Goal: Transaction & Acquisition: Book appointment/travel/reservation

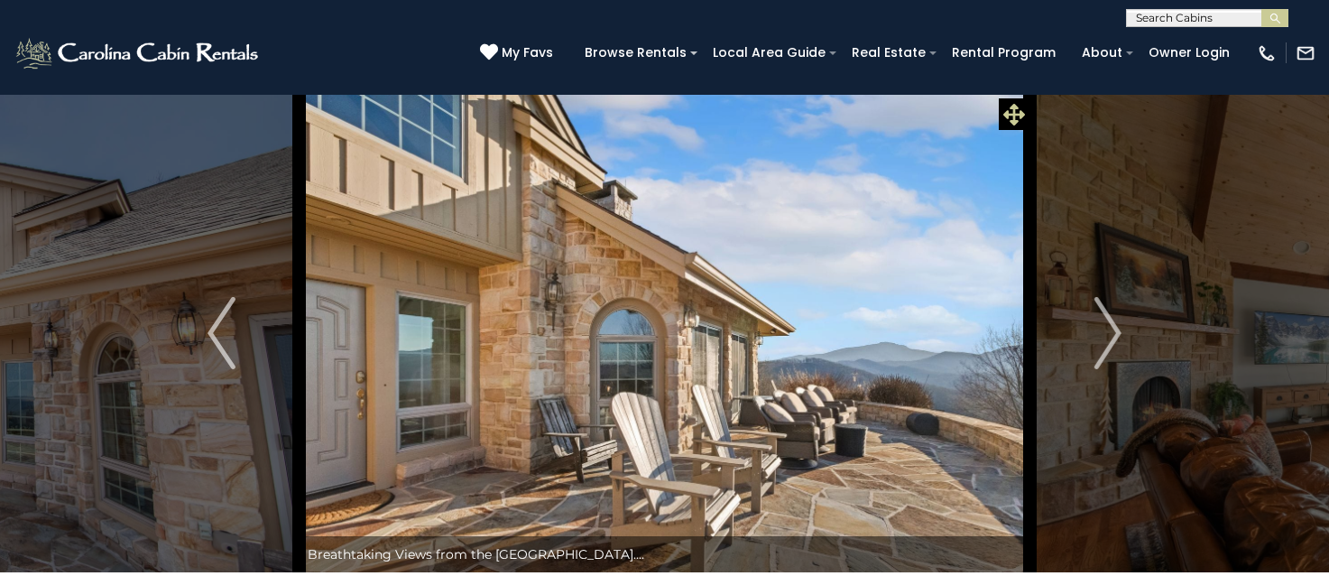
click at [1010, 106] on icon at bounding box center [1014, 115] width 22 height 22
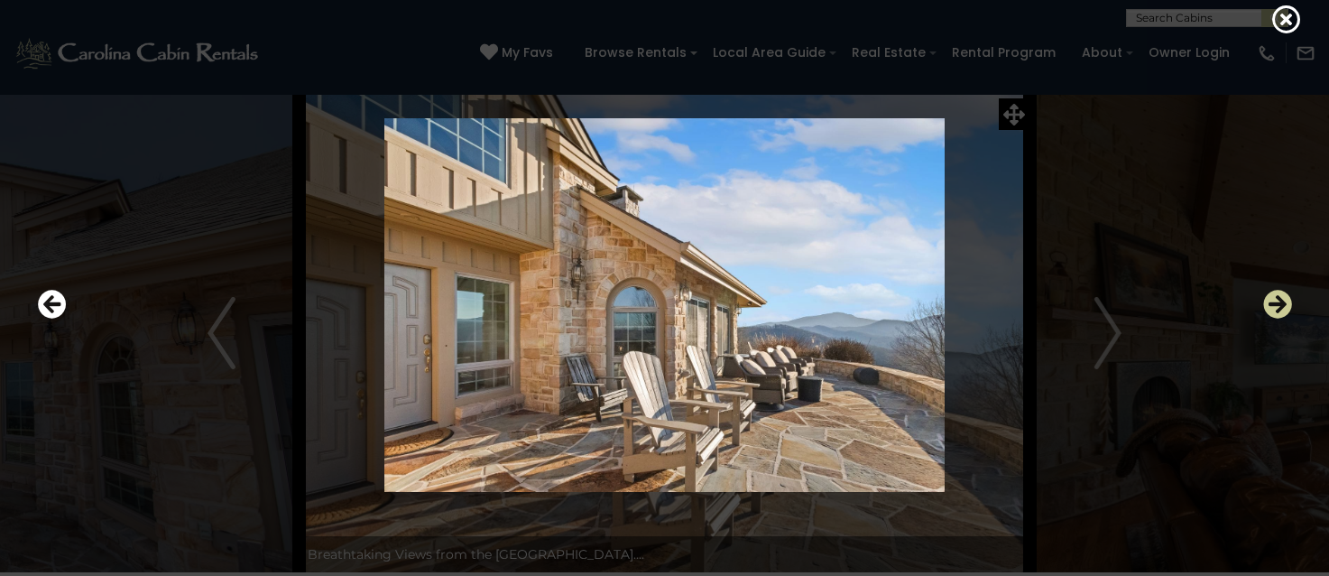
click at [1280, 302] on icon "Next" at bounding box center [1277, 304] width 29 height 29
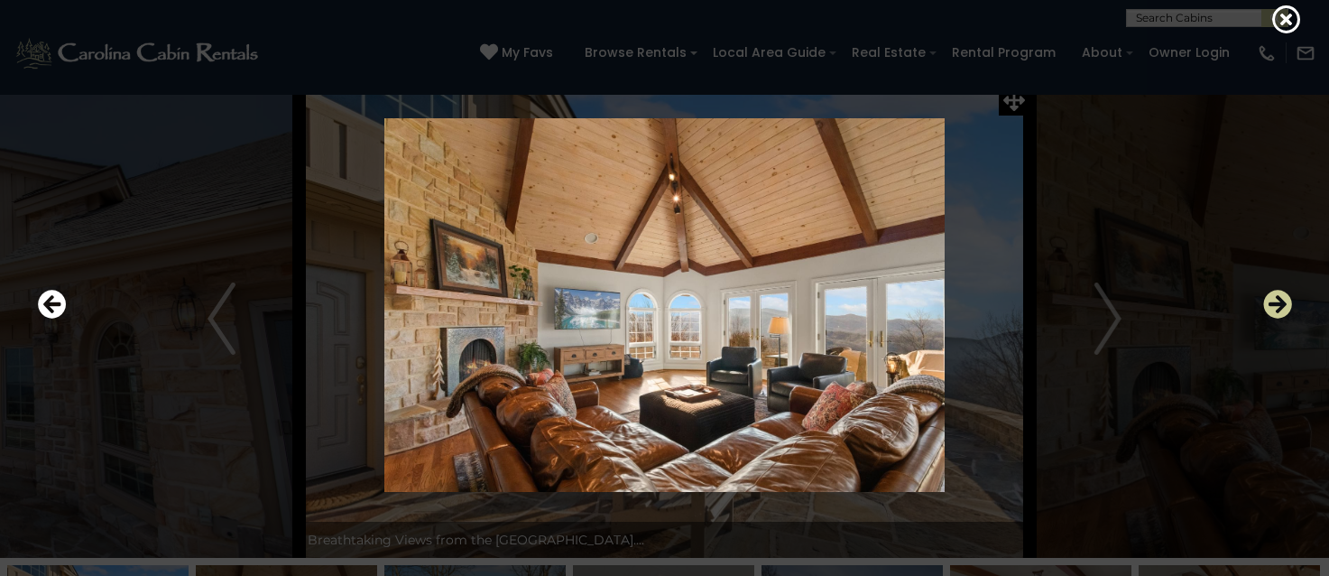
scroll to position [18, 0]
click at [1280, 302] on icon "Next" at bounding box center [1277, 304] width 29 height 29
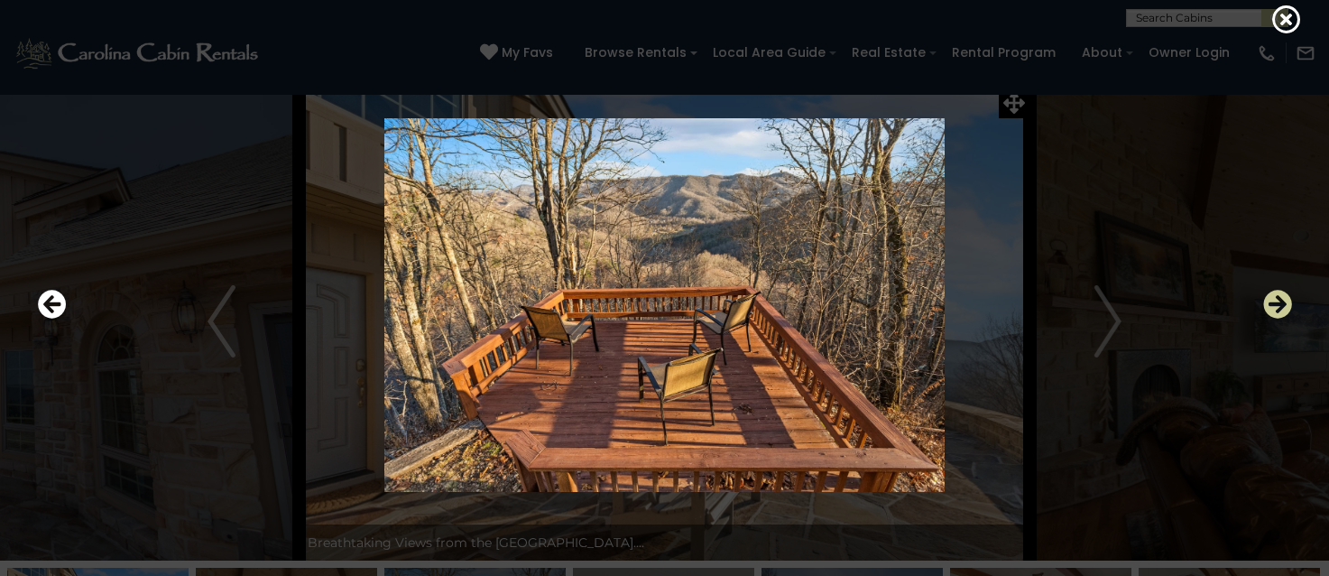
scroll to position [16, 1]
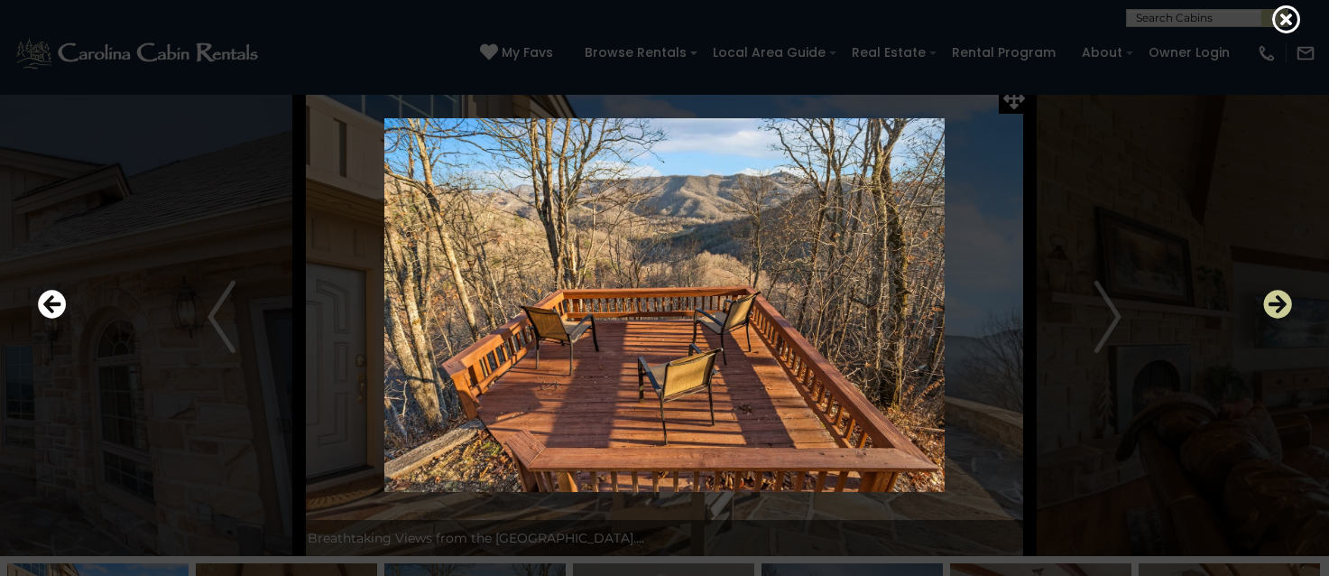
click at [1280, 302] on icon "Next" at bounding box center [1277, 304] width 29 height 29
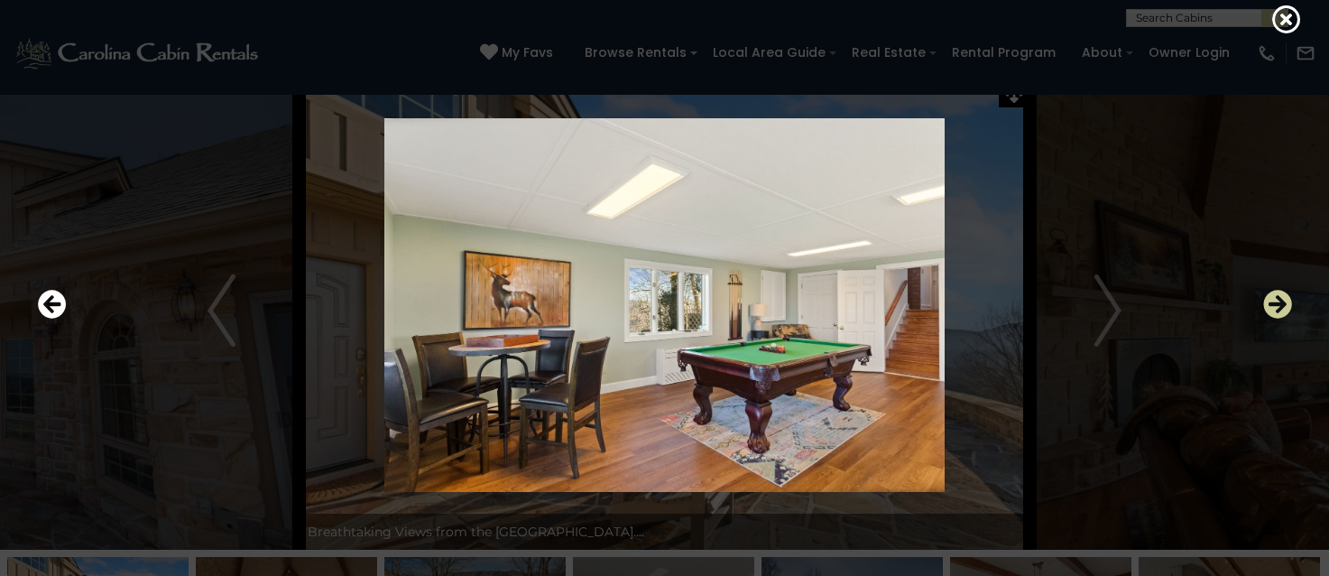
scroll to position [24, 1]
click at [1280, 302] on icon "Next" at bounding box center [1277, 304] width 29 height 29
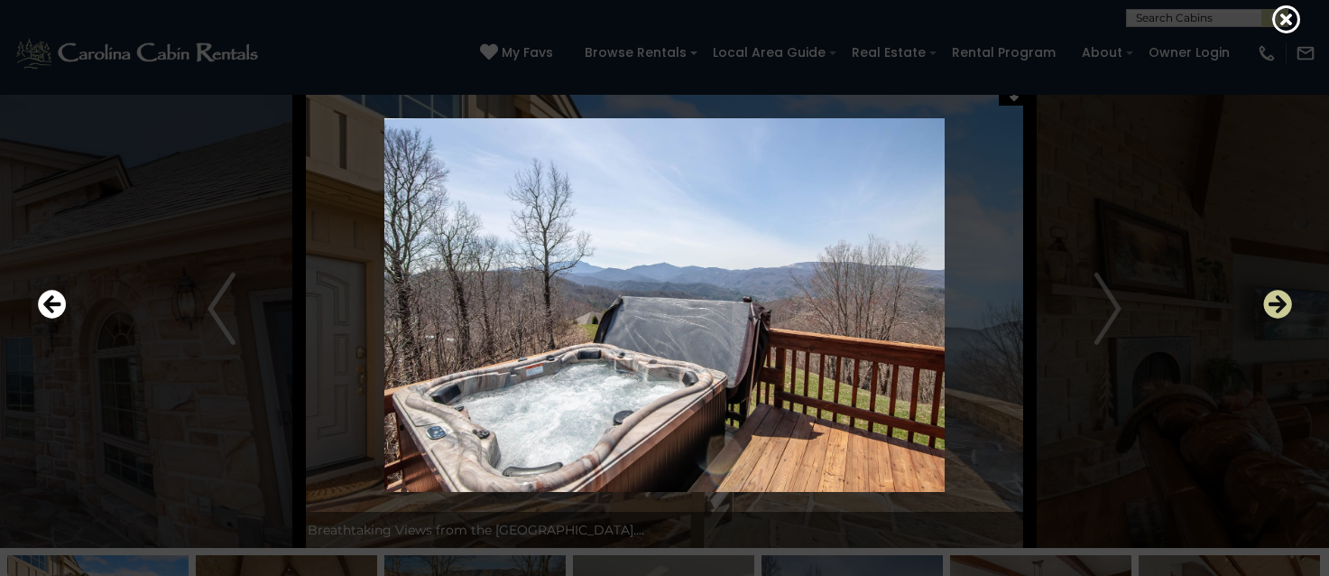
click at [1280, 302] on icon "Next" at bounding box center [1277, 304] width 29 height 29
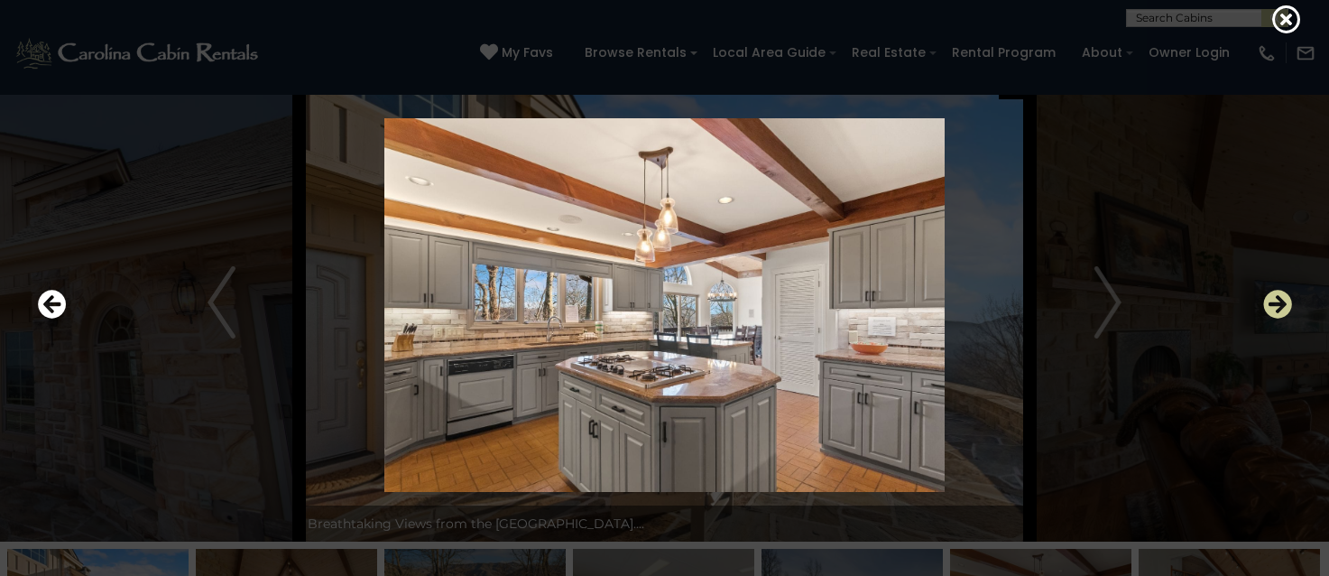
scroll to position [33, 1]
click at [1280, 302] on icon "Next" at bounding box center [1277, 304] width 29 height 29
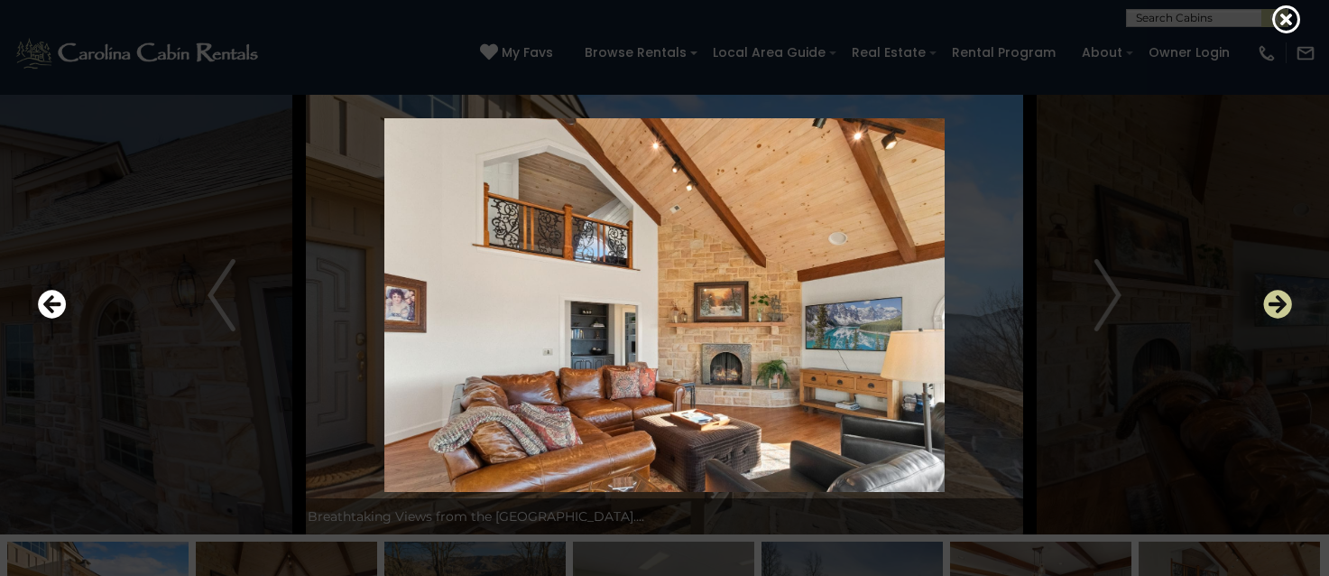
scroll to position [39, 1]
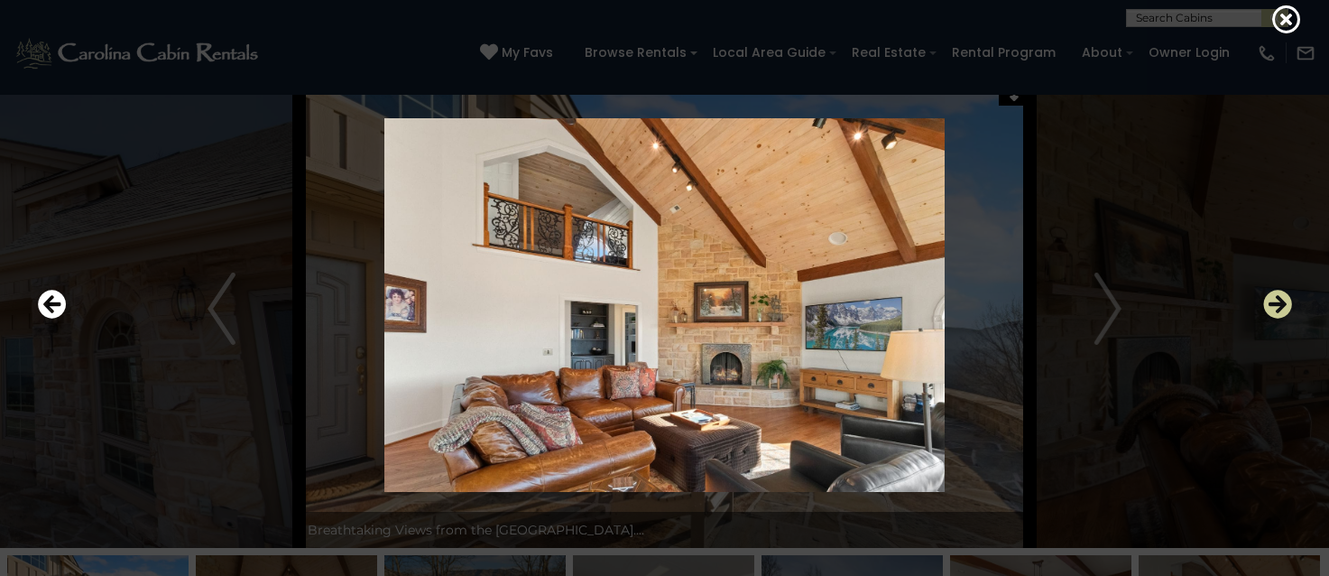
click at [1280, 302] on icon "Next" at bounding box center [1277, 304] width 29 height 29
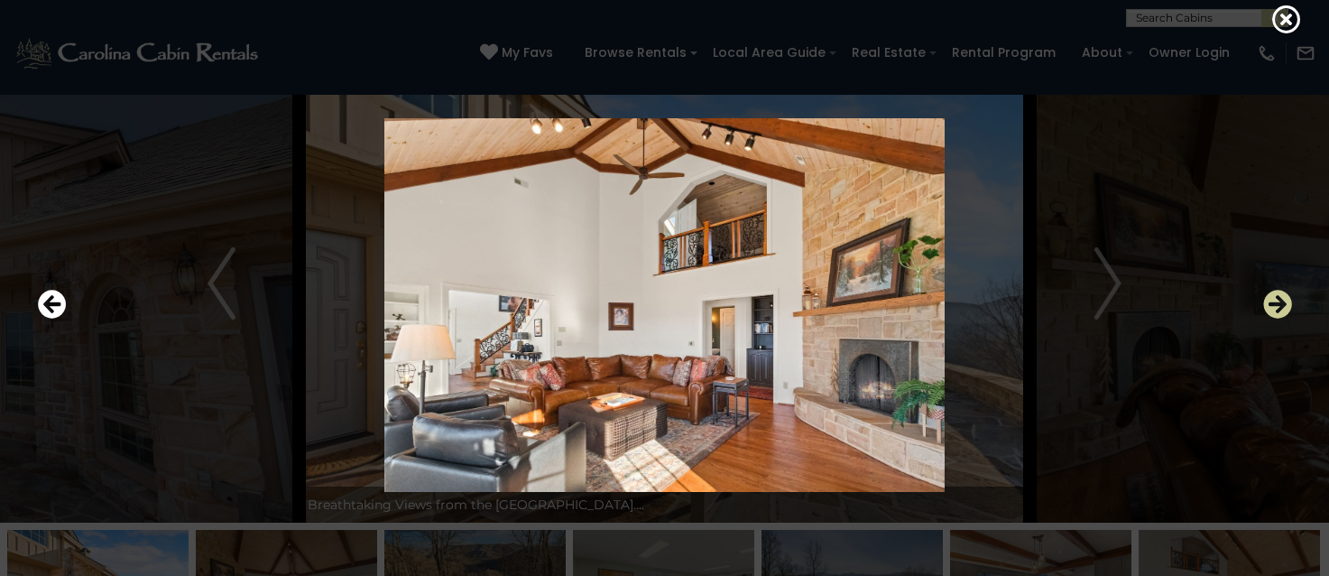
scroll to position [51, 1]
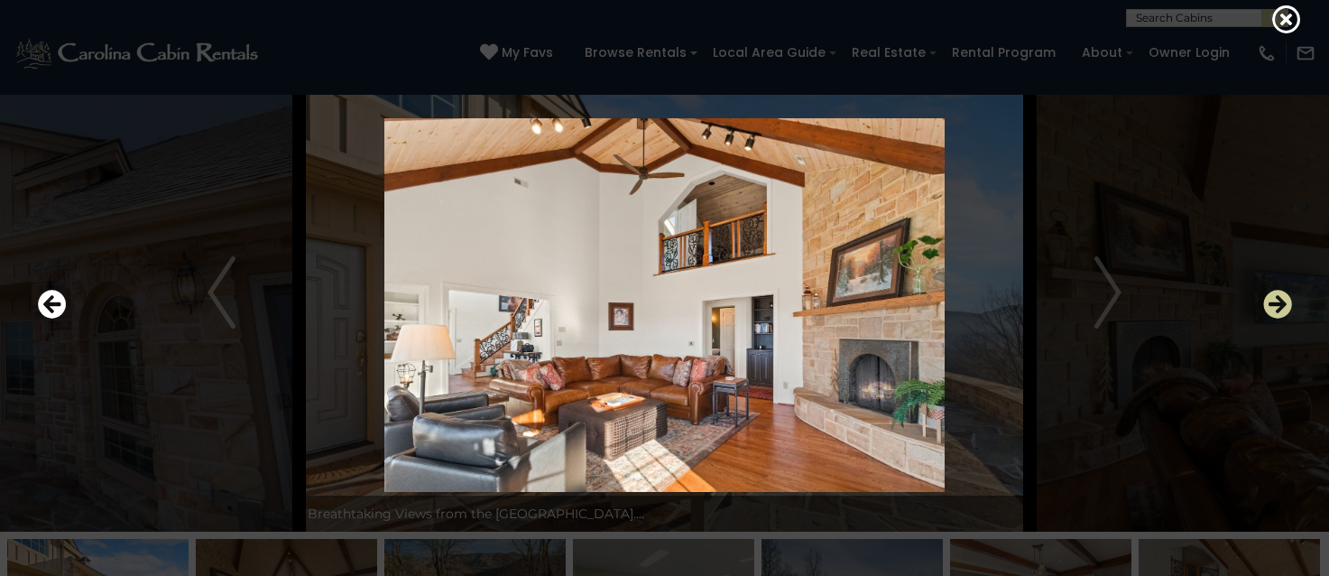
click at [1280, 302] on icon "Next" at bounding box center [1277, 304] width 29 height 29
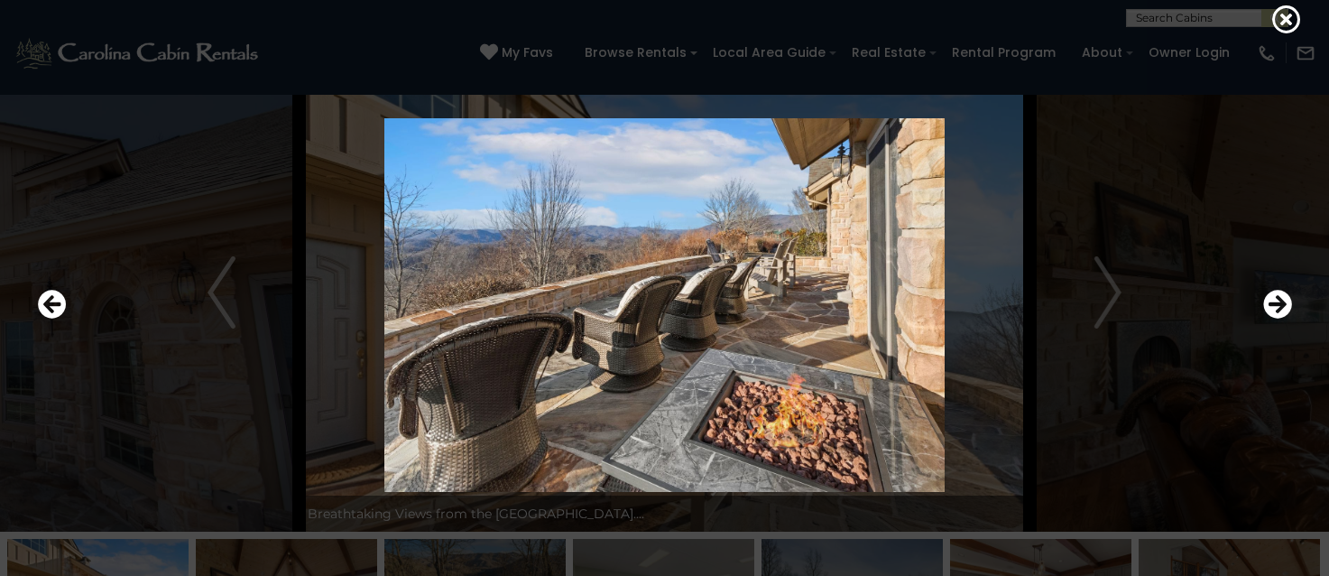
scroll to position [45, 0]
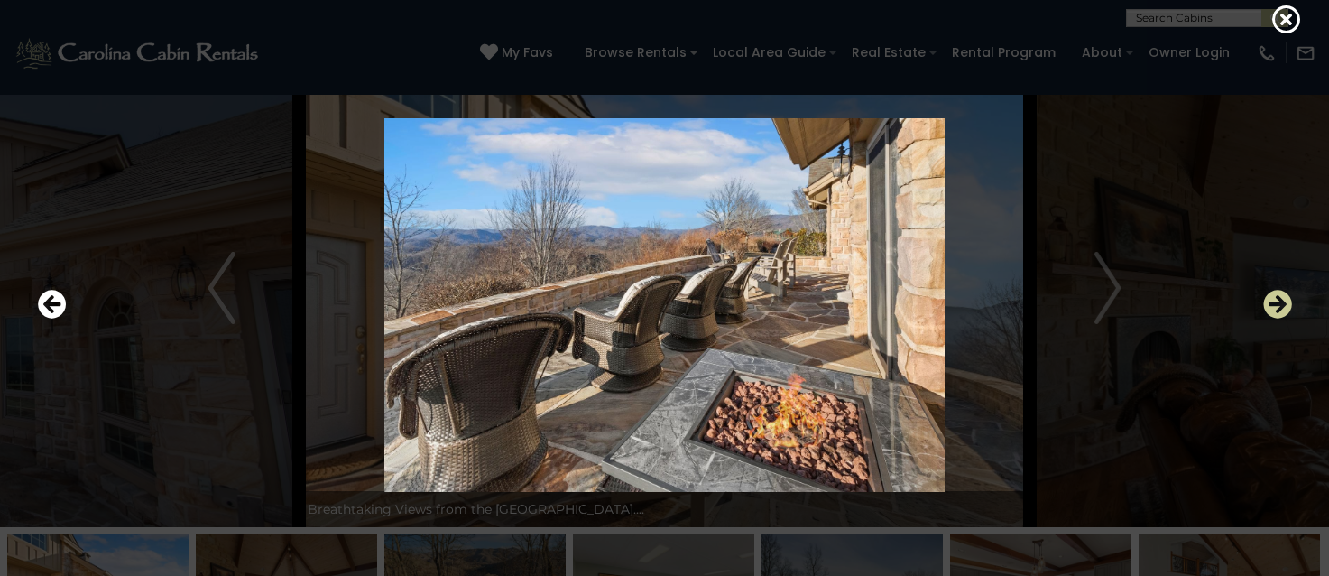
click at [1279, 301] on icon "Next" at bounding box center [1277, 304] width 29 height 29
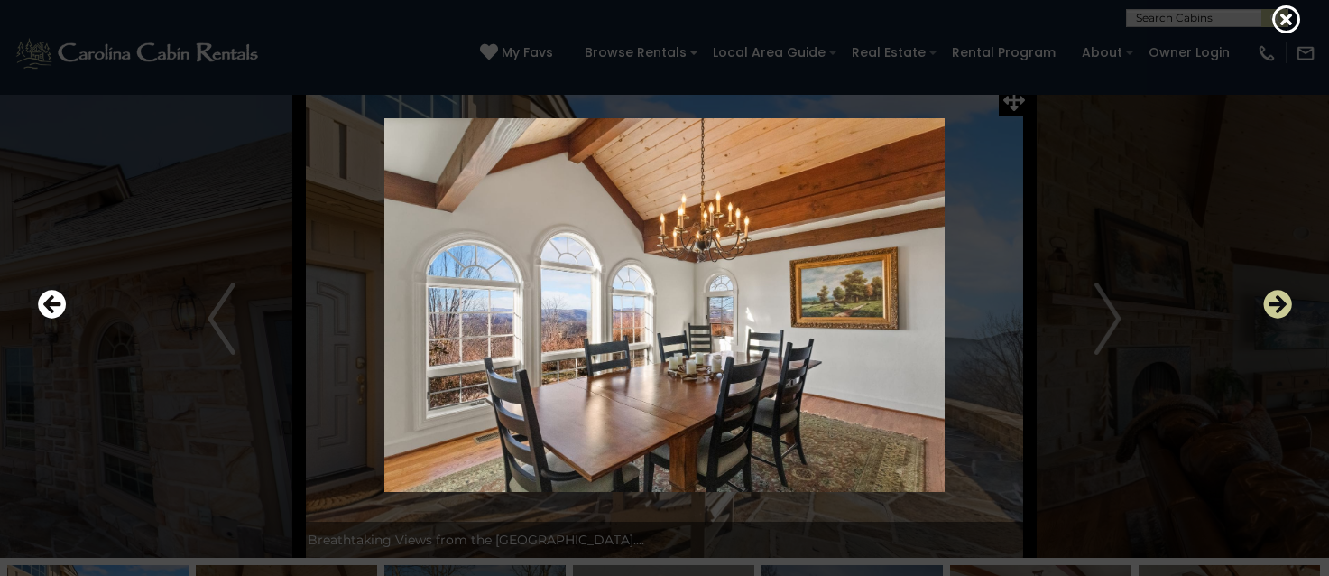
scroll to position [0, 0]
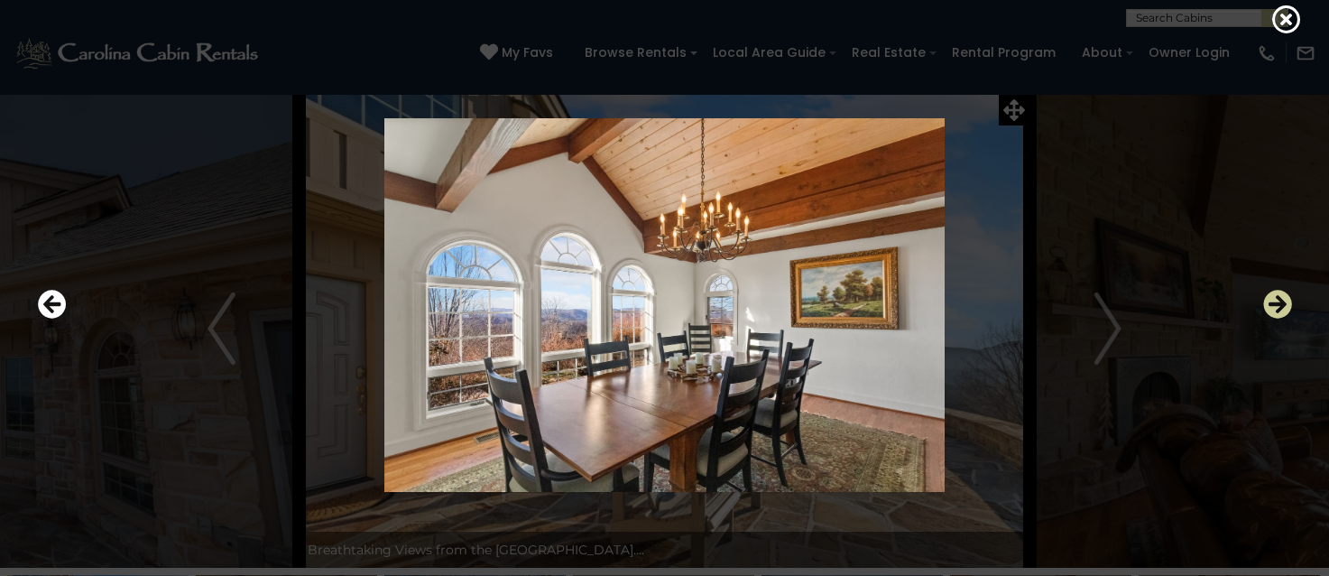
click at [1279, 301] on icon "Next" at bounding box center [1277, 304] width 29 height 29
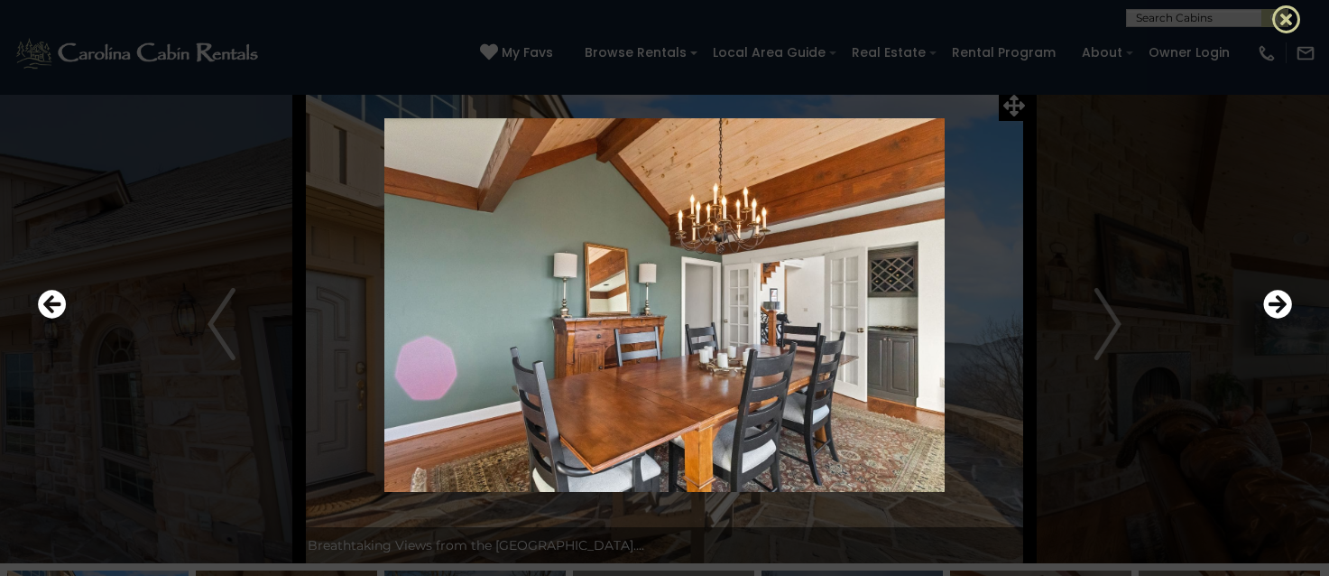
click at [1298, 23] on icon at bounding box center [1286, 19] width 29 height 29
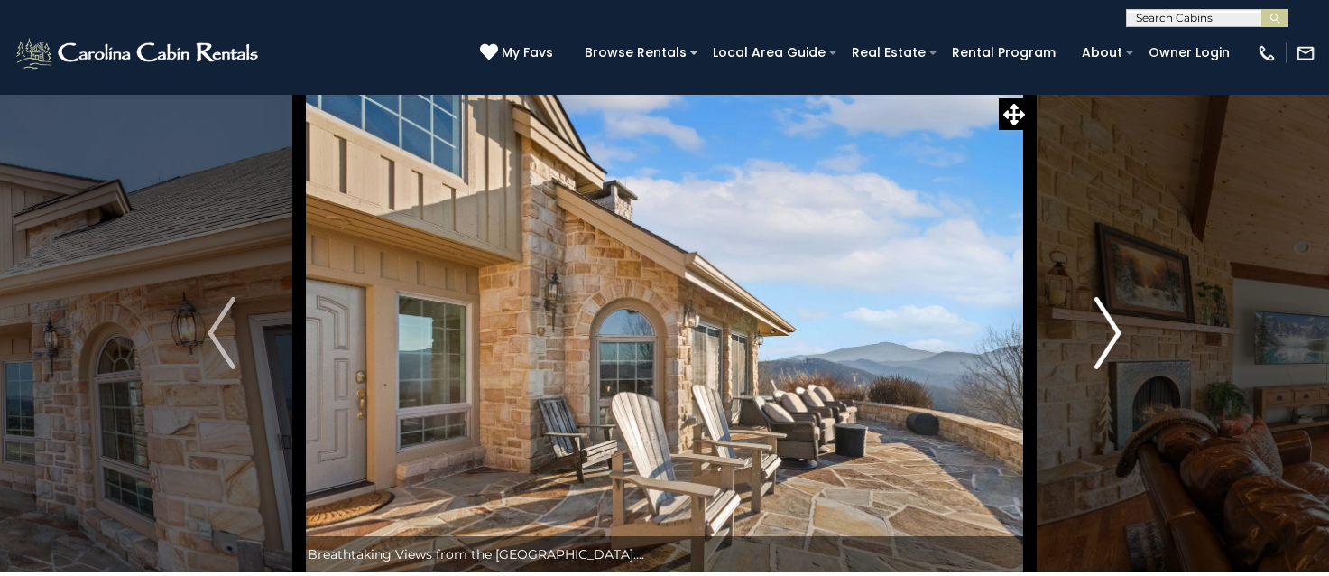
scroll to position [0, 0]
click at [498, 47] on icon at bounding box center [489, 52] width 18 height 18
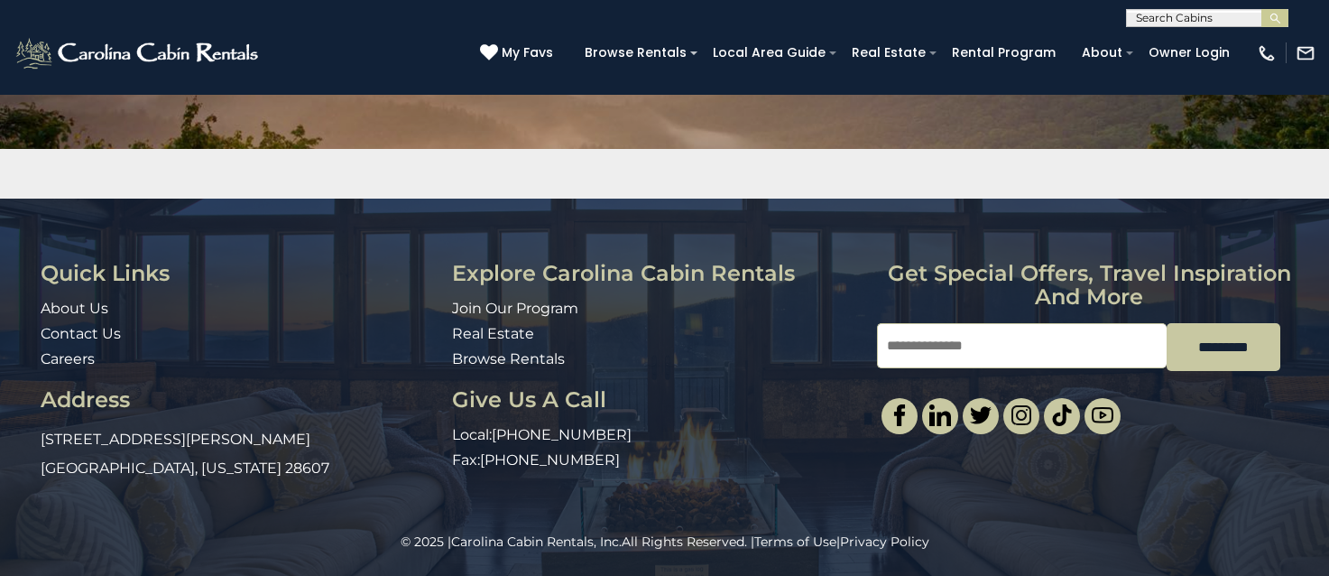
scroll to position [260, 0]
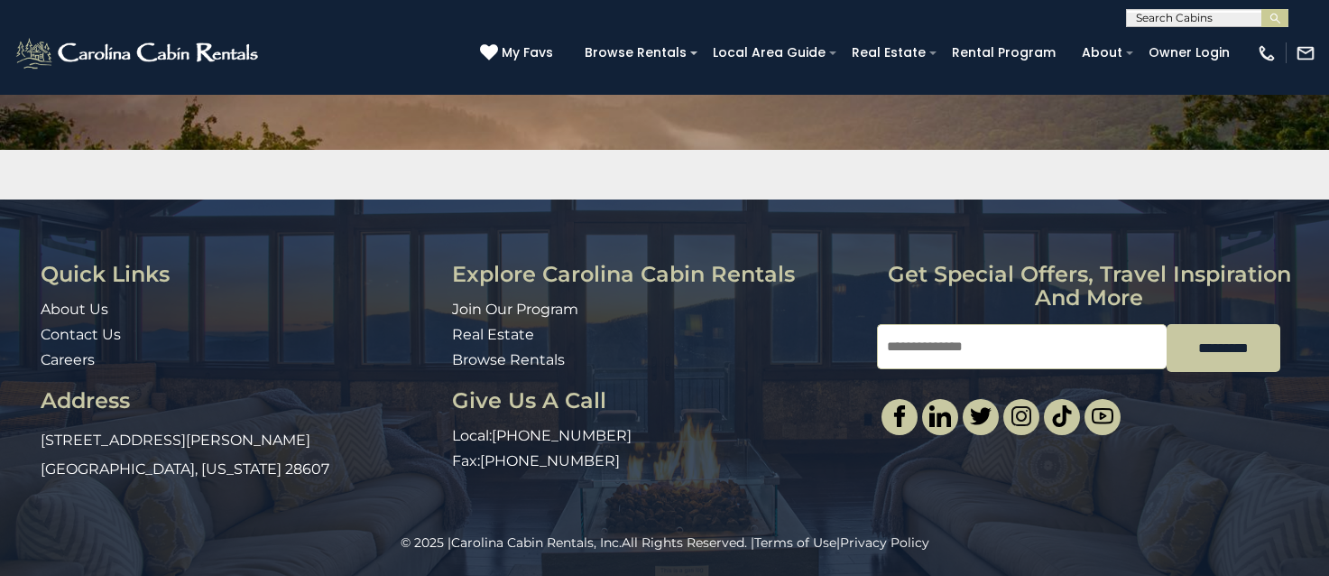
click at [935, 350] on input "Email" at bounding box center [1022, 346] width 290 height 45
type input "**********"
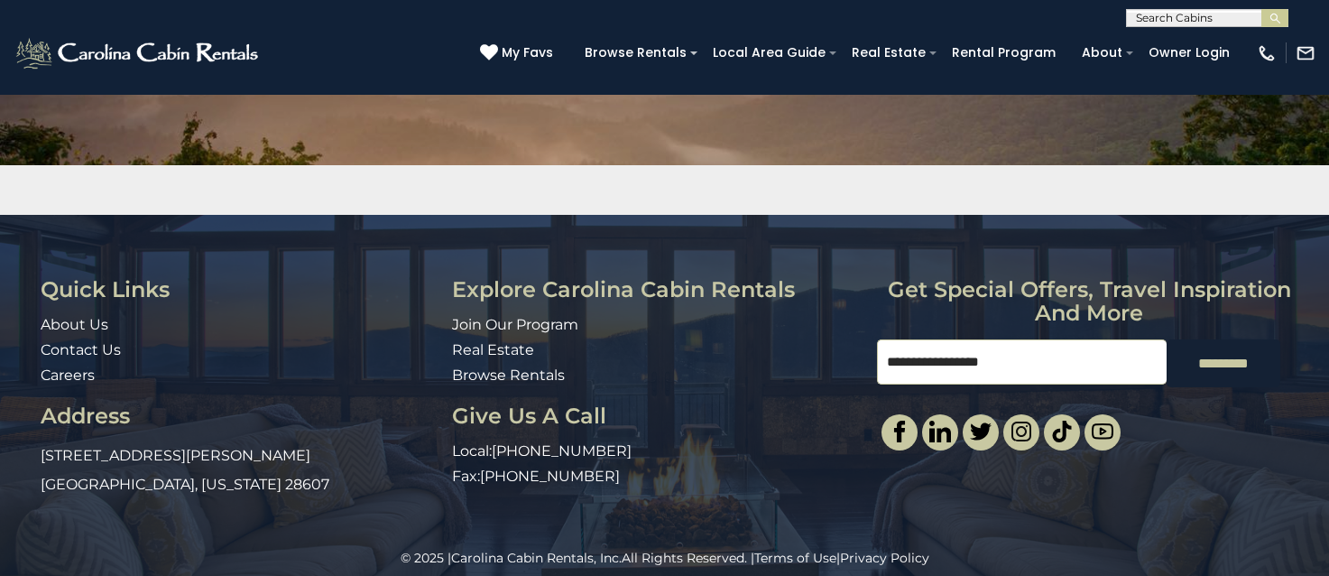
click at [1222, 362] on input "*********" at bounding box center [1224, 363] width 114 height 48
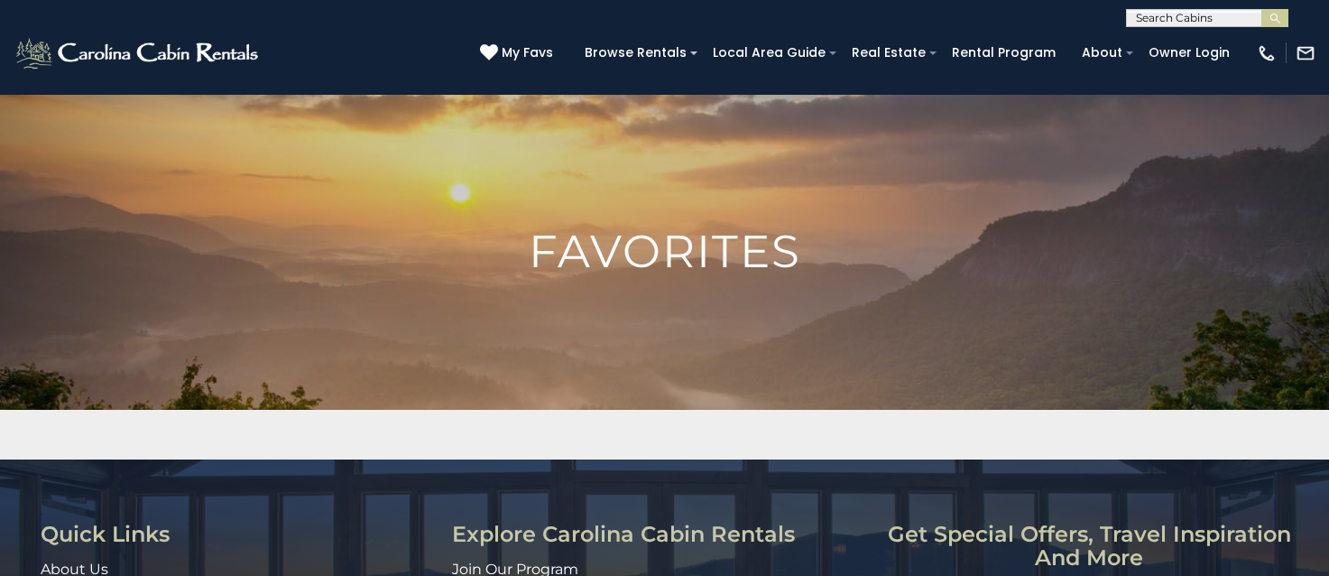
scroll to position [0, 0]
click at [498, 46] on icon at bounding box center [489, 52] width 18 height 18
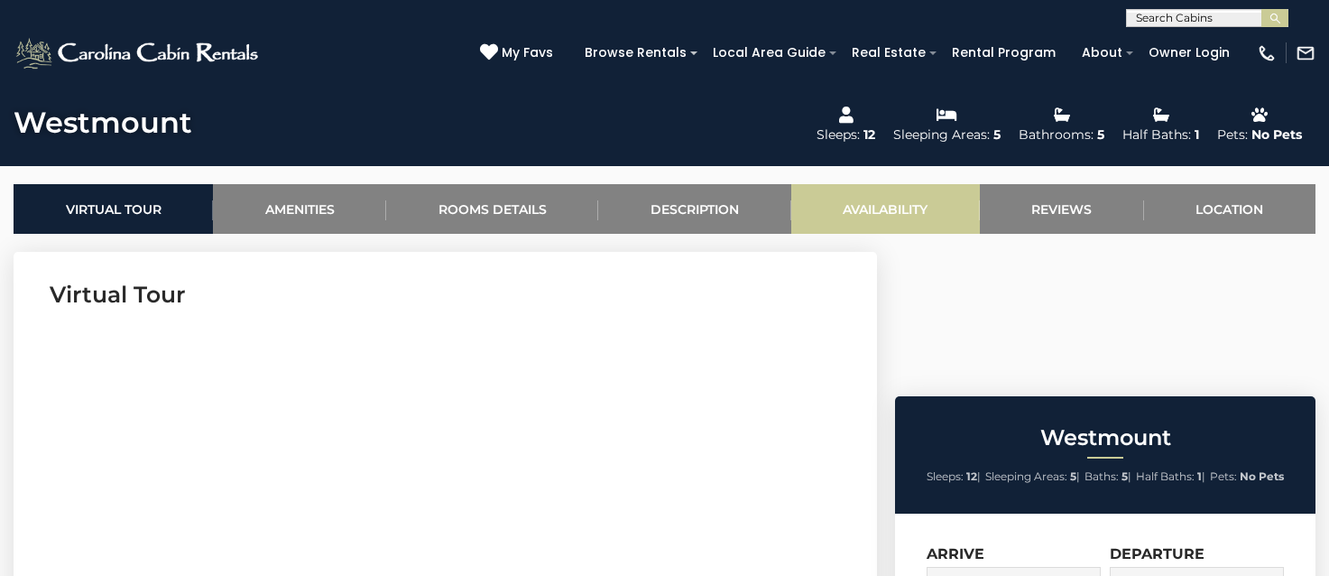
scroll to position [622, 0]
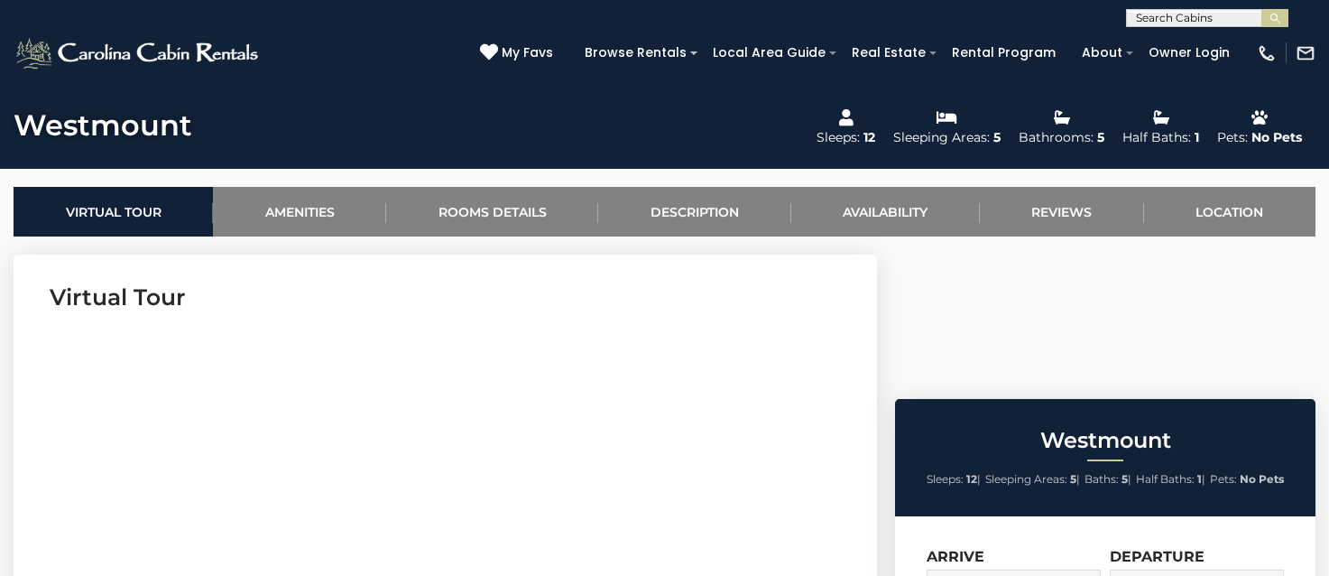
click at [498, 52] on icon at bounding box center [489, 52] width 18 height 18
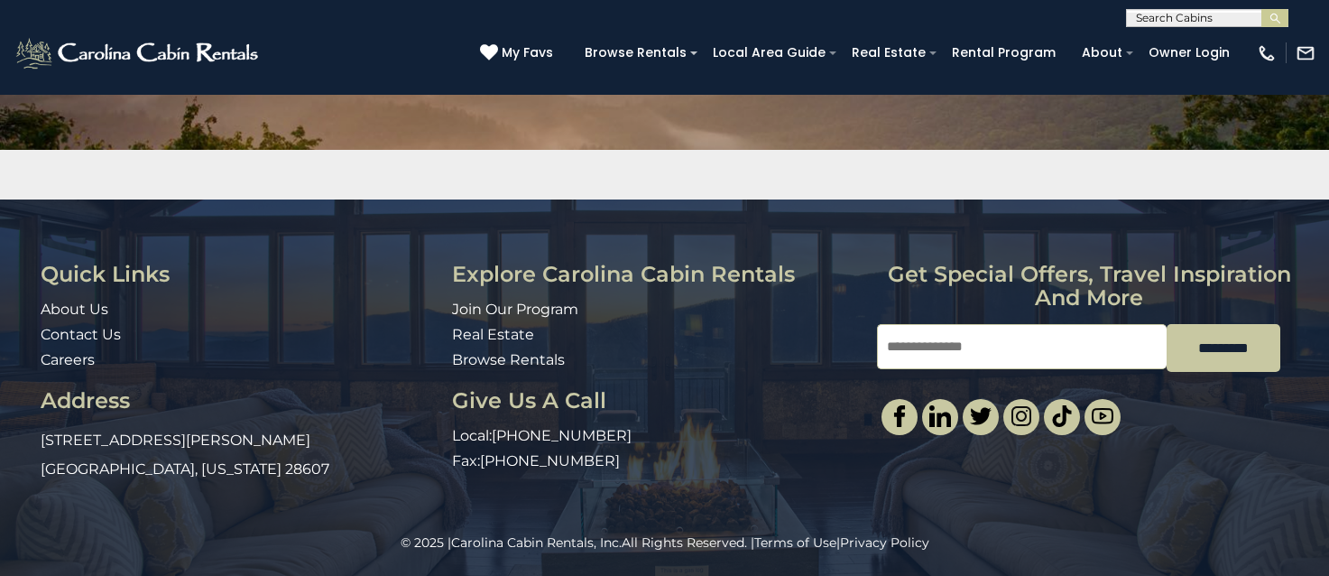
scroll to position [-37, 0]
